Goal: Check status: Check status

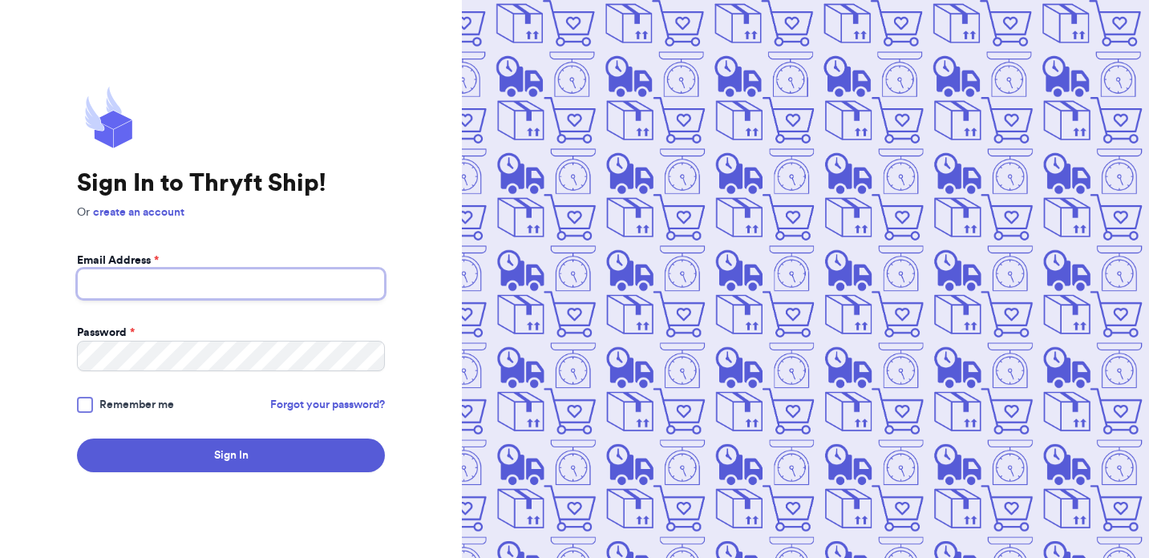
type input "[EMAIL_ADDRESS][DOMAIN_NAME]"
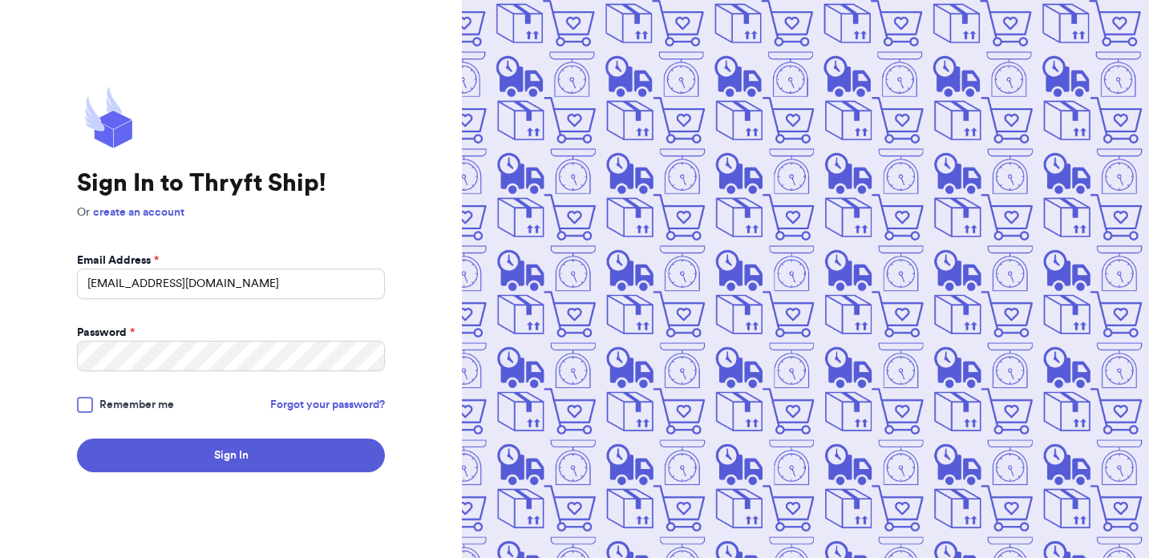
click at [136, 405] on span "Remember me" at bounding box center [136, 405] width 75 height 16
click at [0, 0] on input "Remember me" at bounding box center [0, 0] width 0 height 0
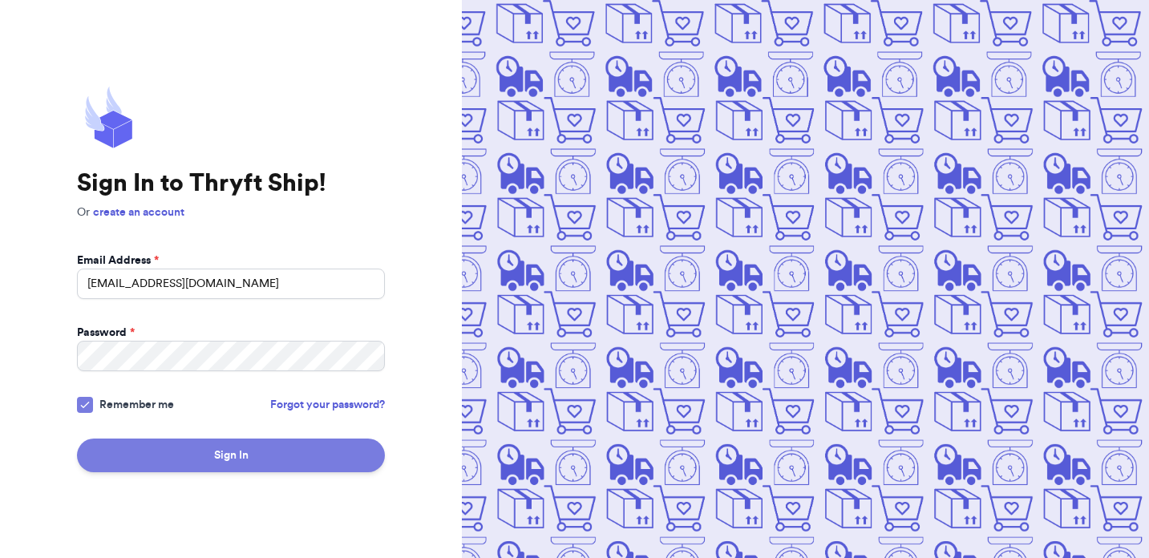
click at [174, 454] on button "Sign In" at bounding box center [231, 455] width 308 height 34
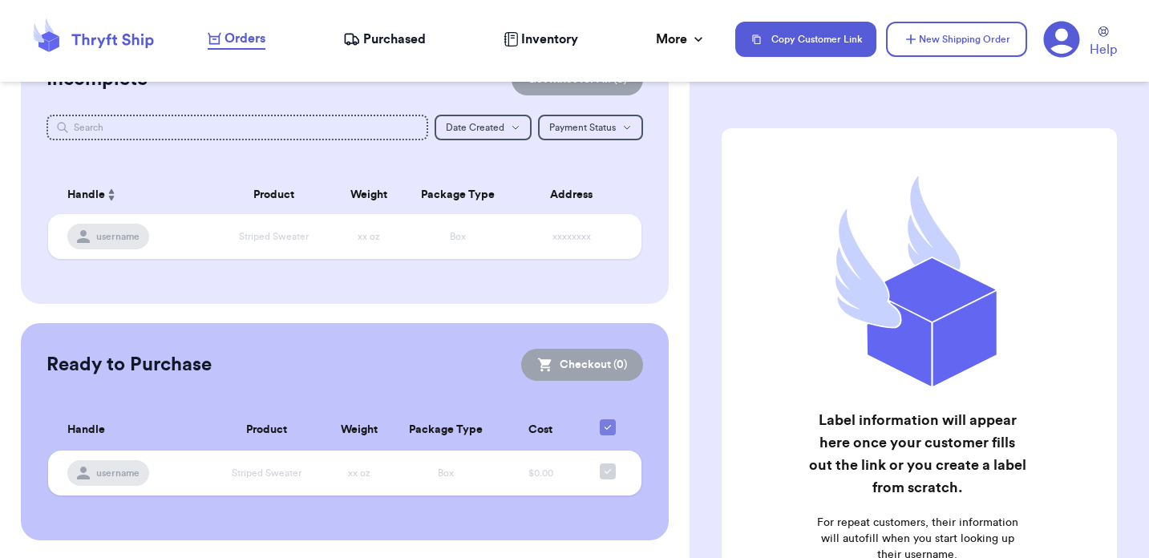
scroll to position [55, 0]
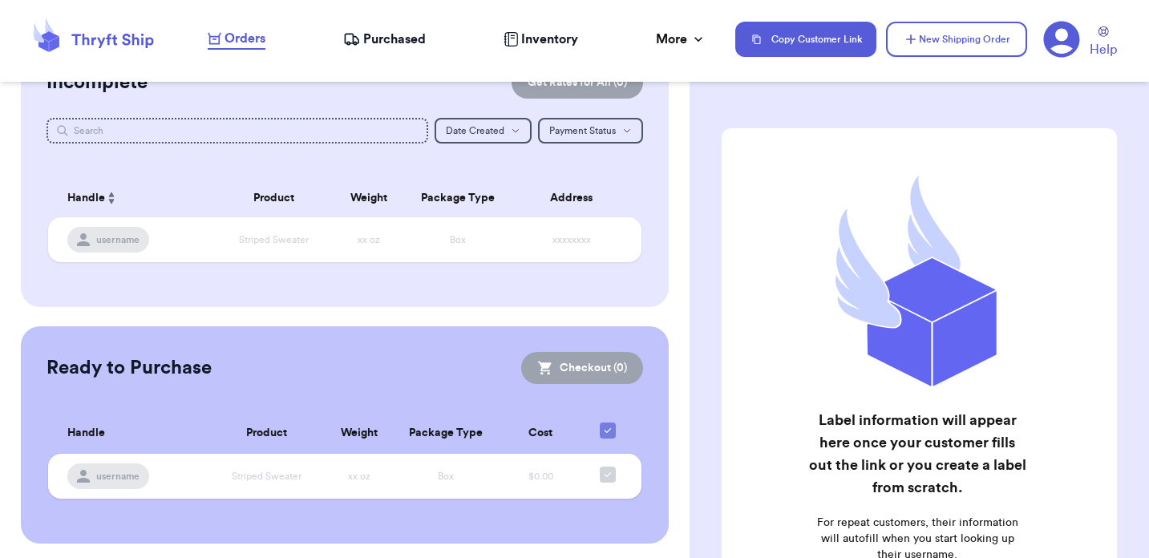
click at [384, 34] on span "Purchased" at bounding box center [394, 39] width 63 height 19
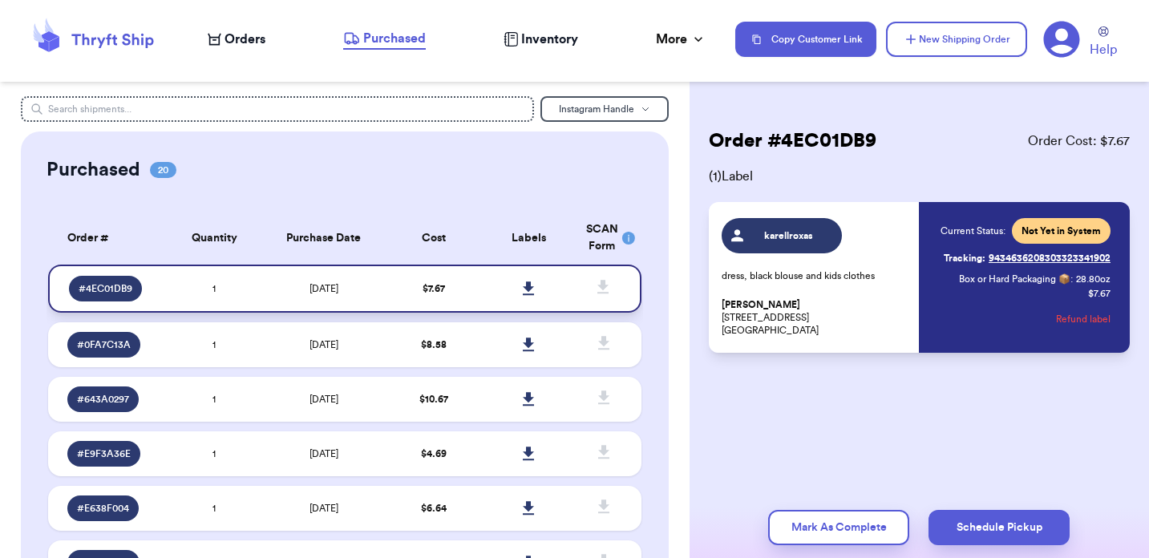
click at [456, 285] on td "$ 7.67" at bounding box center [433, 288] width 95 height 48
click at [434, 298] on td "$ 7.67" at bounding box center [433, 288] width 95 height 48
drag, startPoint x: 1116, startPoint y: 294, endPoint x: 1108, endPoint y: 294, distance: 8.8
click at [1108, 294] on div "karellroxas dress, black blouse and kids clothes [PERSON_NAME] [STREET_ADDRESS]…" at bounding box center [919, 277] width 421 height 151
click at [406, 344] on td "$ 8.58" at bounding box center [433, 344] width 95 height 45
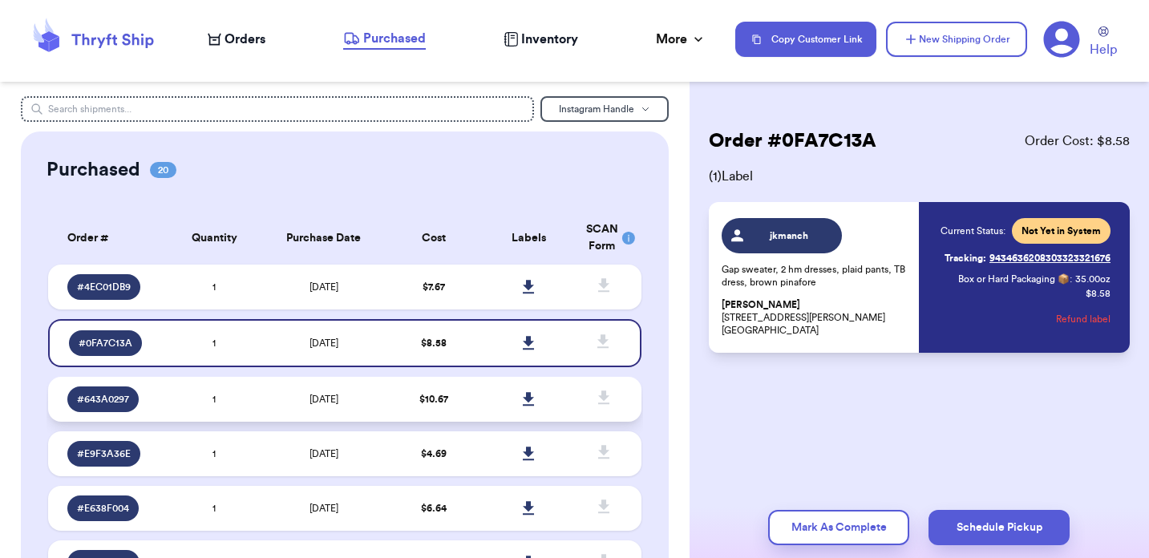
click at [440, 413] on td "$ 10.67" at bounding box center [433, 399] width 95 height 45
